Goal: Navigation & Orientation: Find specific page/section

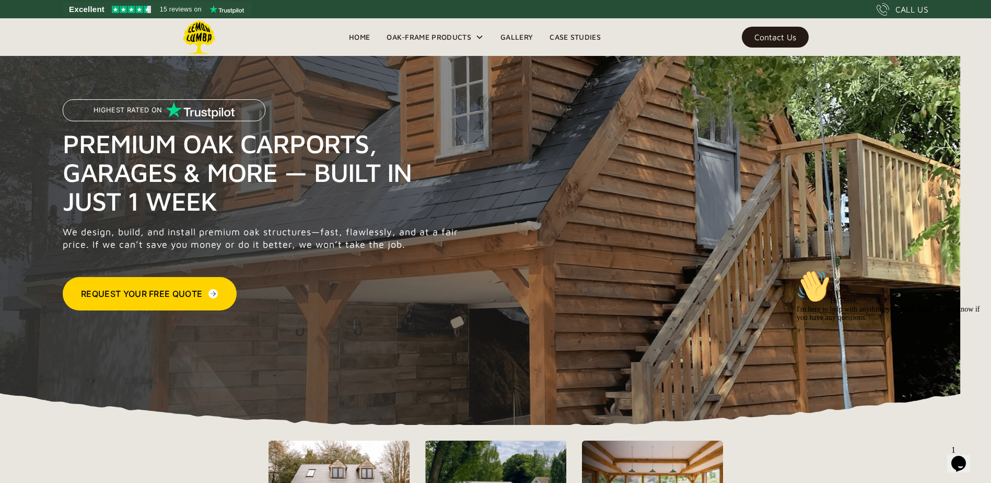
click at [787, 37] on div "Contact Us" at bounding box center [775, 36] width 42 height 7
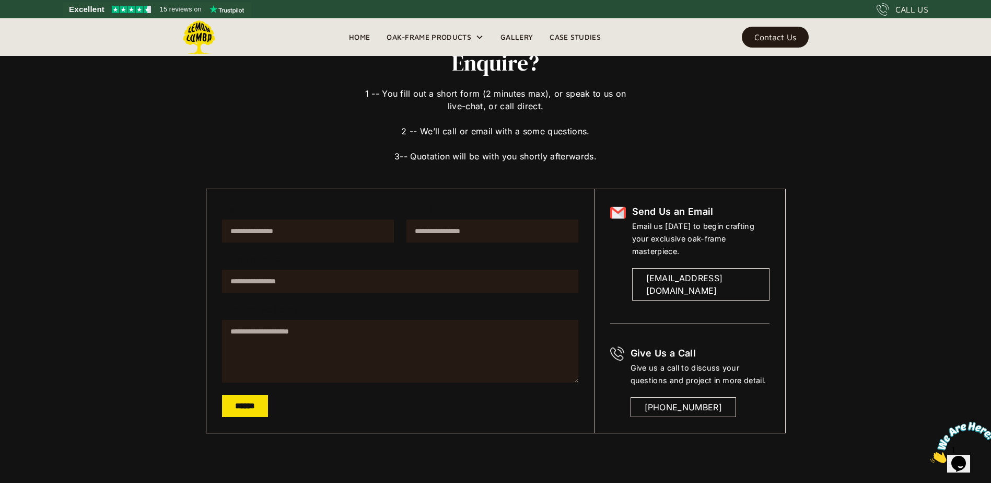
scroll to position [73, 0]
click at [566, 34] on link "Case Studies" at bounding box center [575, 37] width 68 height 16
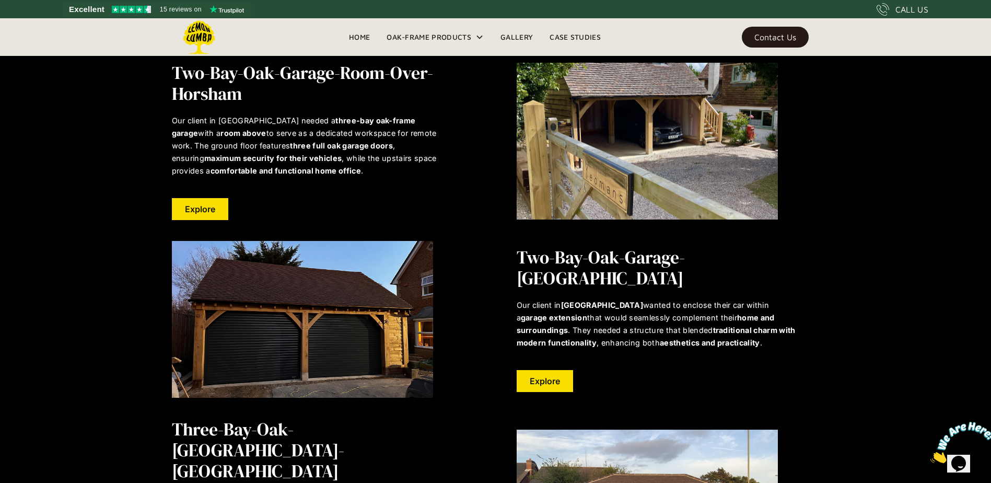
scroll to position [1353, 0]
